Goal: Task Accomplishment & Management: Manage account settings

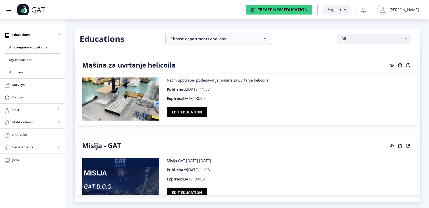
click at [17, 95] on span "Badges" at bounding box center [36, 97] width 49 height 6
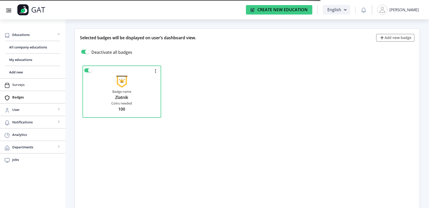
click at [16, 87] on span "Surveys" at bounding box center [36, 85] width 49 height 6
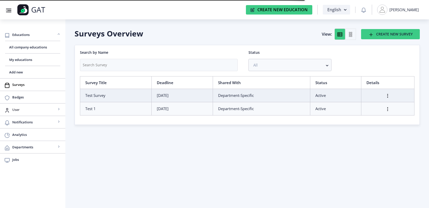
click at [15, 112] on span "User" at bounding box center [34, 110] width 44 height 6
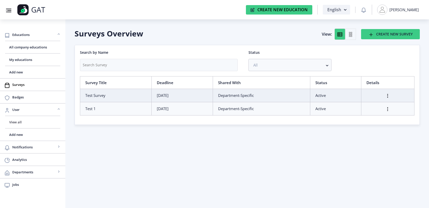
click at [17, 121] on span "View all" at bounding box center [32, 122] width 47 height 6
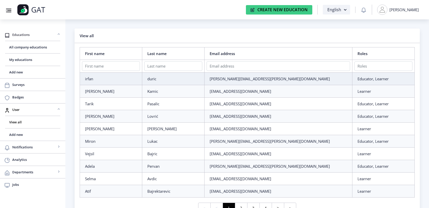
click at [23, 33] on span "Educations" at bounding box center [34, 35] width 44 height 6
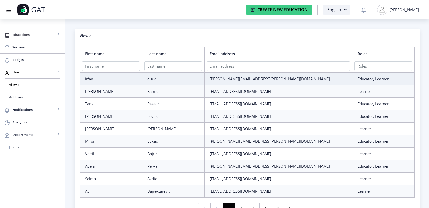
click at [23, 33] on span "Educations" at bounding box center [34, 35] width 44 height 6
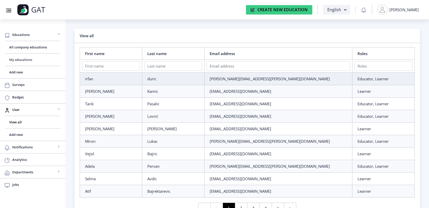
click at [21, 66] on link "My educations" at bounding box center [32, 60] width 55 height 12
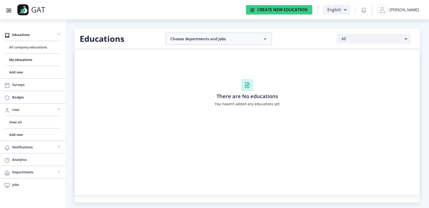
click at [17, 44] on link "All company educations" at bounding box center [32, 47] width 55 height 12
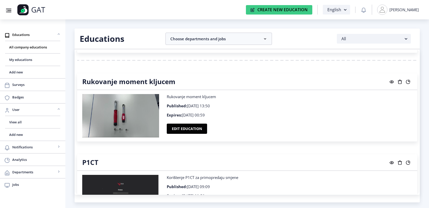
scroll to position [972, 0]
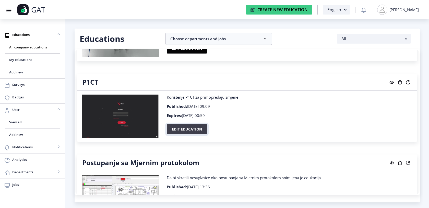
click at [177, 128] on button "Edit education" at bounding box center [187, 129] width 40 height 10
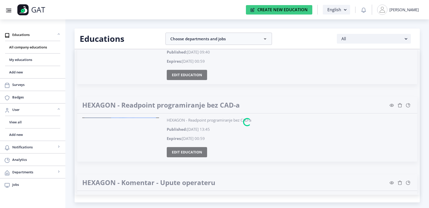
scroll to position [2630, 0]
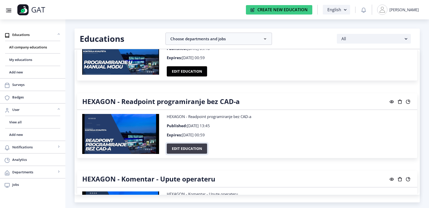
click at [183, 144] on button "Edit education" at bounding box center [187, 149] width 40 height 10
